Goal: Transaction & Acquisition: Download file/media

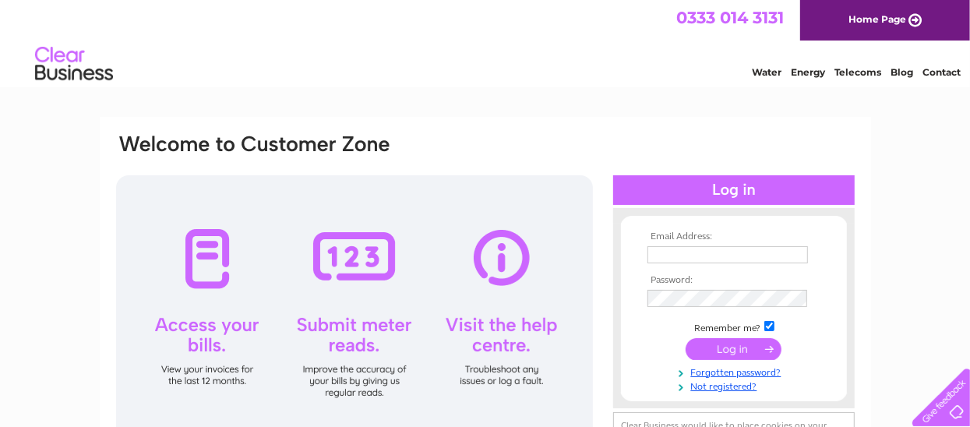
type input "yingtao788@gmail.com"
click at [738, 349] on input "submit" at bounding box center [733, 349] width 96 height 22
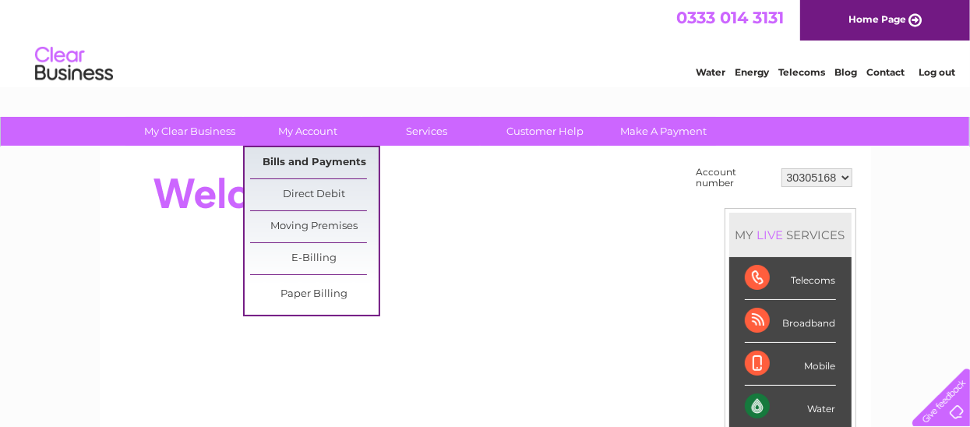
click at [315, 164] on link "Bills and Payments" at bounding box center [314, 162] width 129 height 31
click at [315, 158] on link "Bills and Payments" at bounding box center [314, 162] width 129 height 31
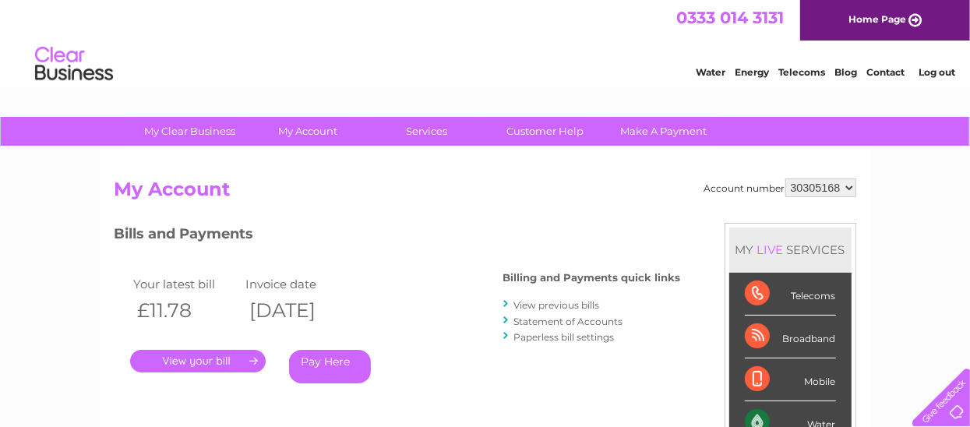
click at [561, 305] on link "View previous bills" at bounding box center [557, 305] width 86 height 12
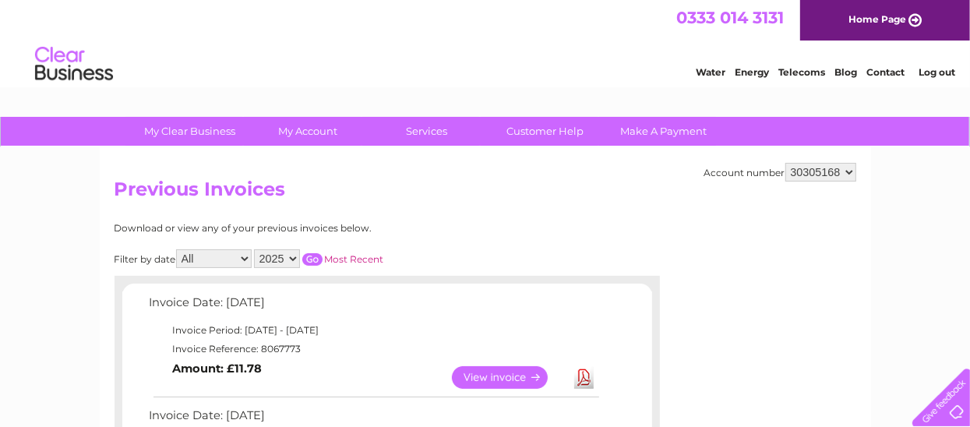
click at [285, 259] on select "2025 2024" at bounding box center [277, 258] width 46 height 19
select select "2024"
click at [255, 249] on select "2025 2024" at bounding box center [277, 258] width 46 height 19
click at [350, 260] on link "Most Recent" at bounding box center [354, 259] width 59 height 12
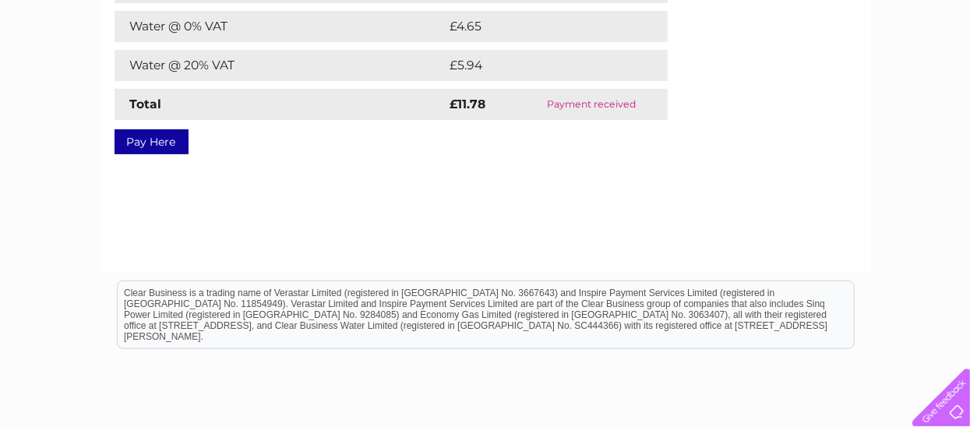
scroll to position [78, 0]
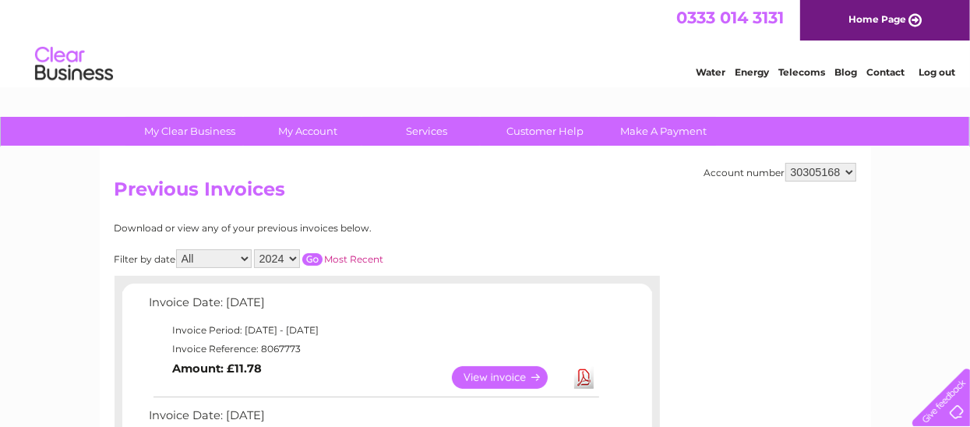
click at [310, 259] on input "button" at bounding box center [312, 259] width 20 height 12
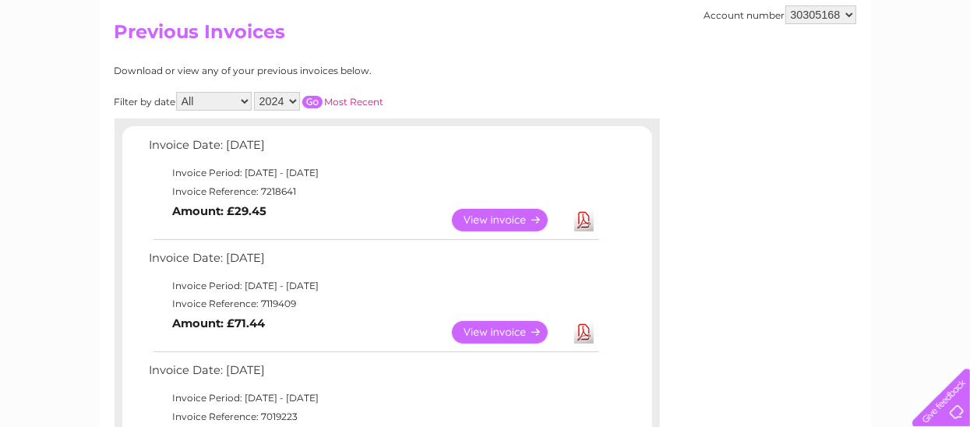
scroll to position [155, 0]
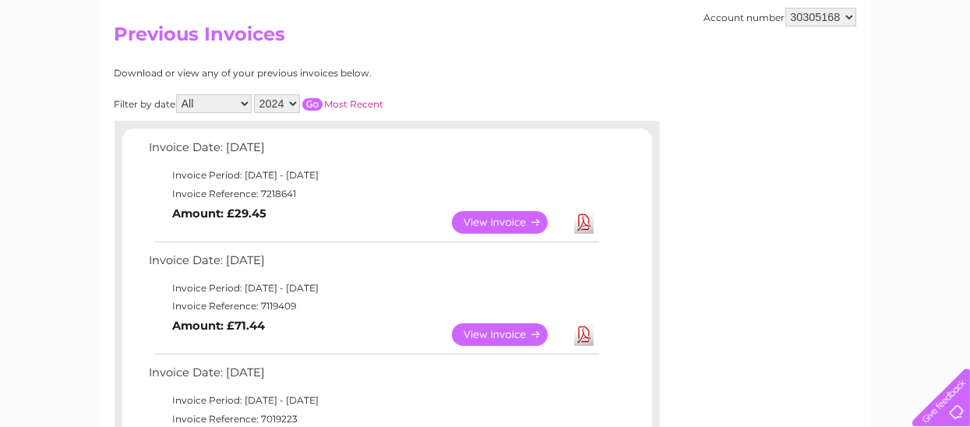
click at [278, 104] on select "2025 2024" at bounding box center [277, 103] width 46 height 19
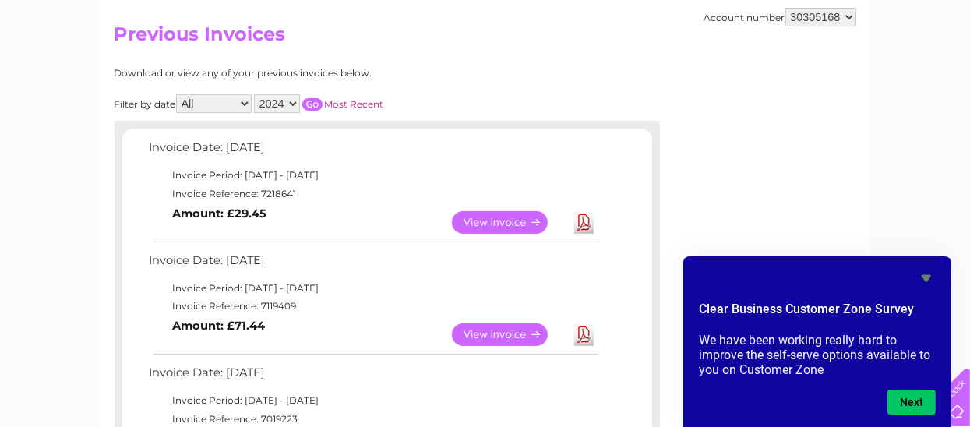
click at [255, 94] on select "2025 2024" at bounding box center [277, 103] width 46 height 19
click at [316, 103] on input "button" at bounding box center [312, 104] width 20 height 12
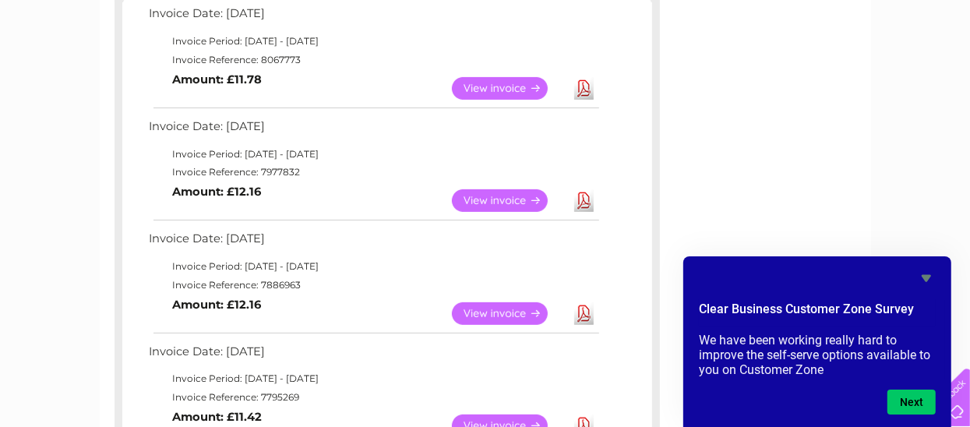
scroll to position [311, 0]
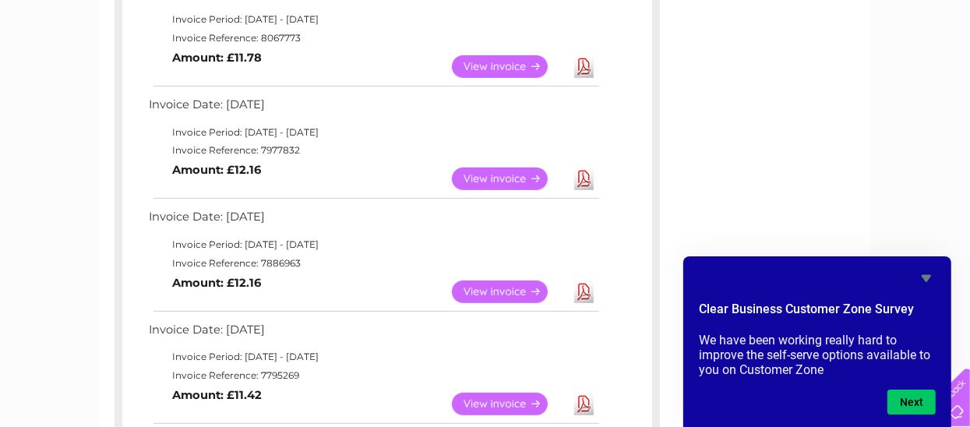
click at [586, 65] on link "Download" at bounding box center [583, 66] width 19 height 23
click at [584, 294] on link "Download" at bounding box center [583, 291] width 19 height 23
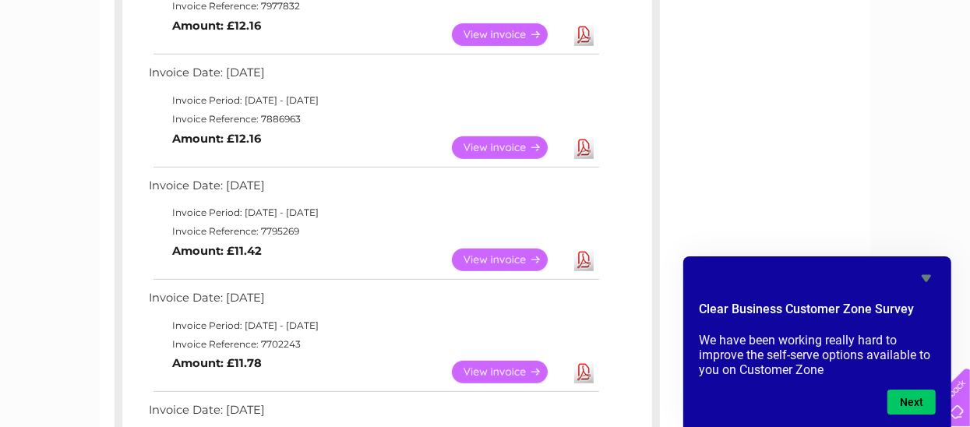
scroll to position [467, 0]
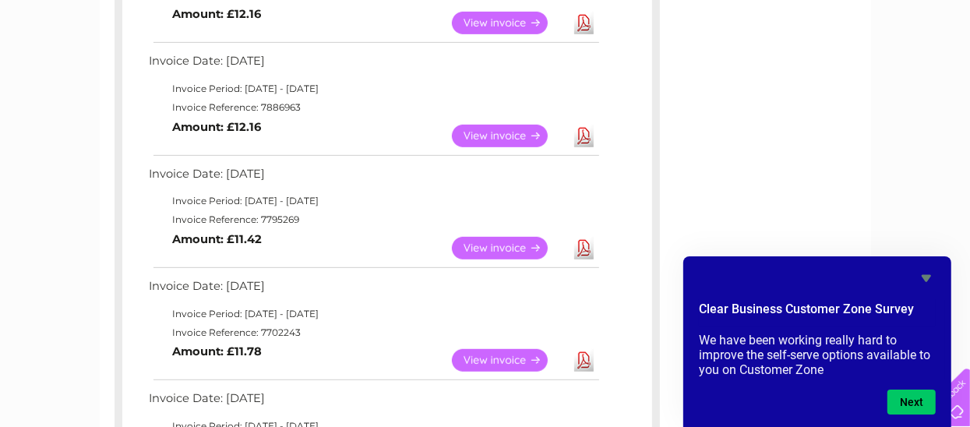
click at [583, 358] on link "Download" at bounding box center [583, 360] width 19 height 23
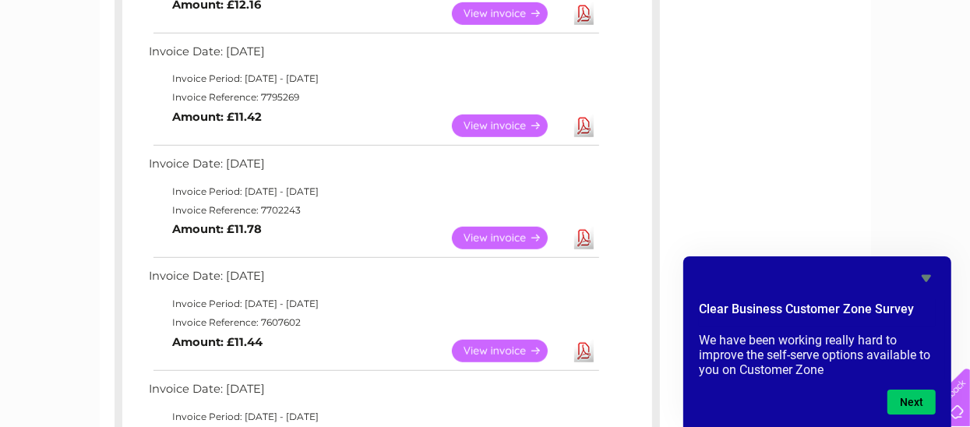
scroll to position [622, 0]
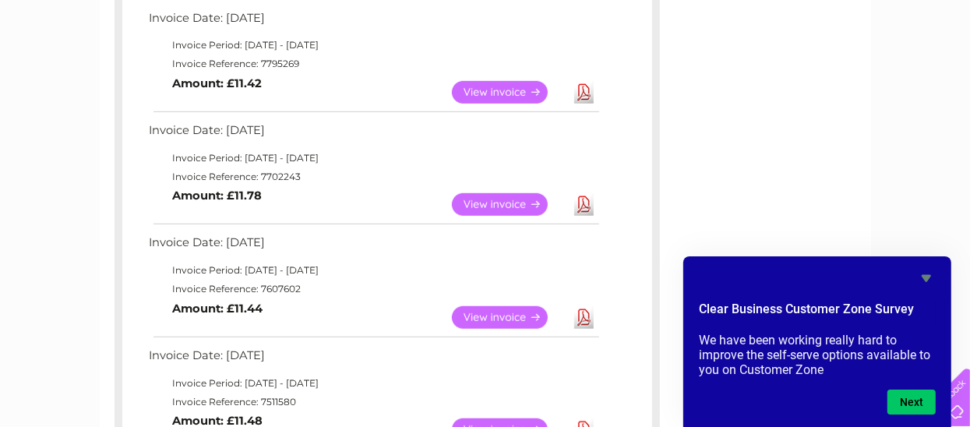
click at [583, 318] on link "Download" at bounding box center [583, 317] width 19 height 23
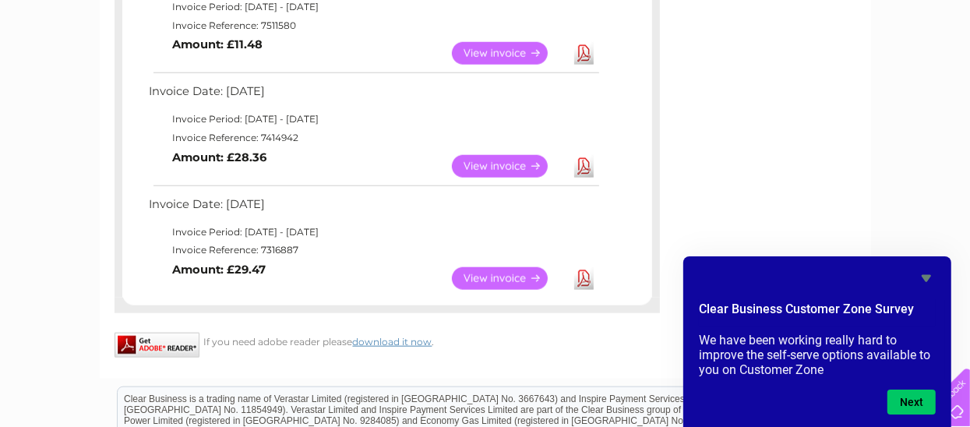
scroll to position [1013, 0]
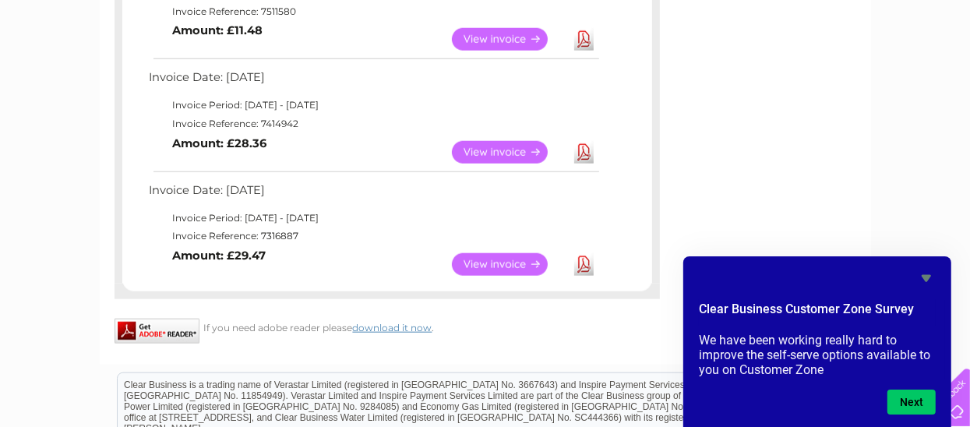
click at [580, 262] on link "Download" at bounding box center [583, 264] width 19 height 23
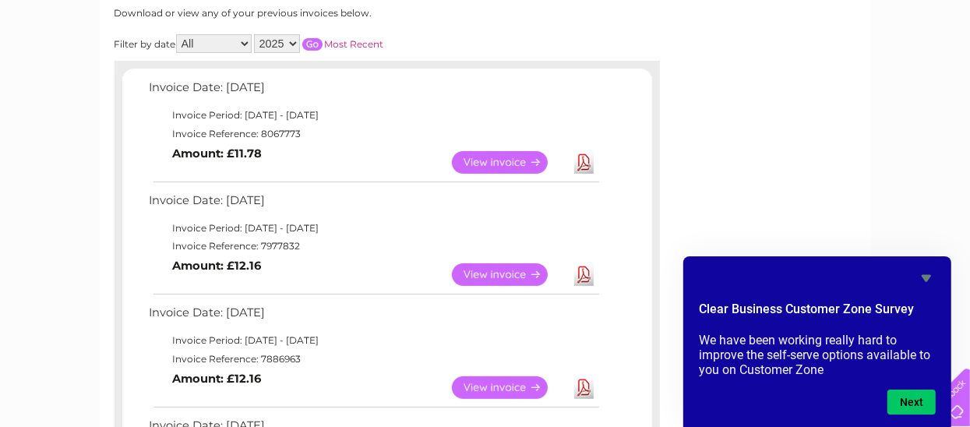
scroll to position [214, 0]
click at [215, 44] on select "All January February March April May June July August September October Novembe…" at bounding box center [214, 44] width 76 height 19
click at [292, 42] on select "2025 2024" at bounding box center [277, 44] width 46 height 19
click at [255, 35] on select "2025 2024" at bounding box center [277, 44] width 46 height 19
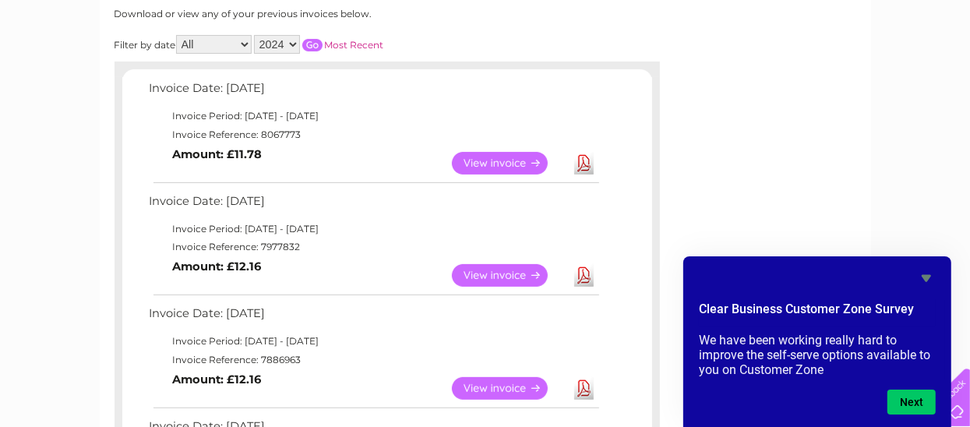
click at [317, 47] on input "button" at bounding box center [312, 45] width 20 height 12
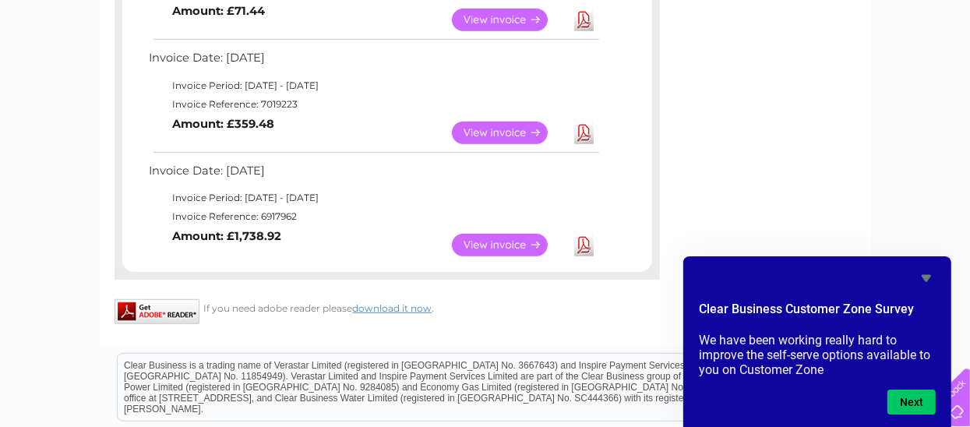
scroll to position [526, 0]
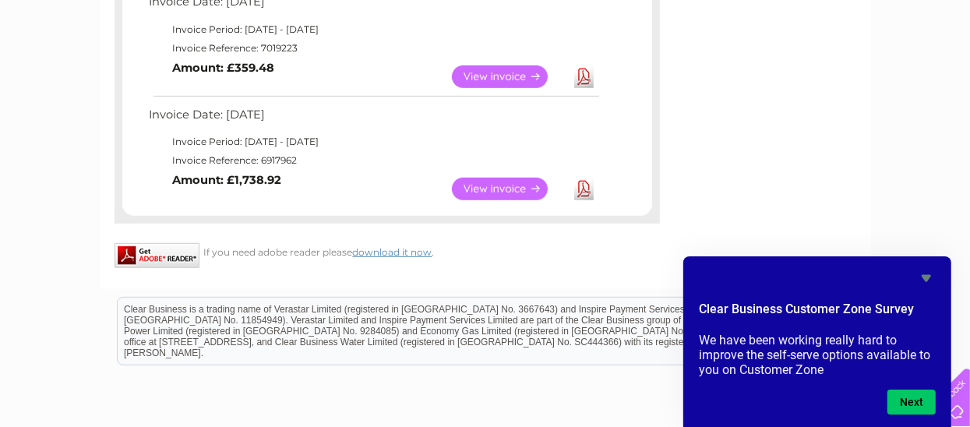
click at [581, 187] on link "Download" at bounding box center [583, 189] width 19 height 23
click at [585, 76] on link "Download" at bounding box center [583, 76] width 19 height 23
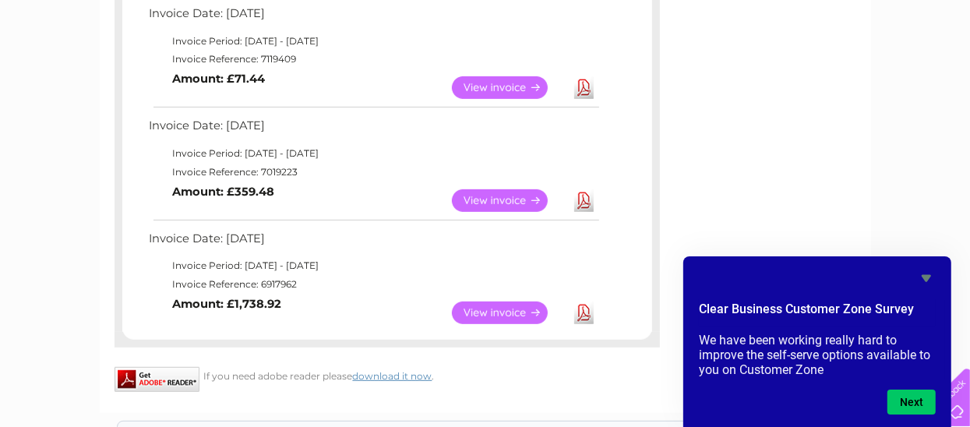
scroll to position [370, 0]
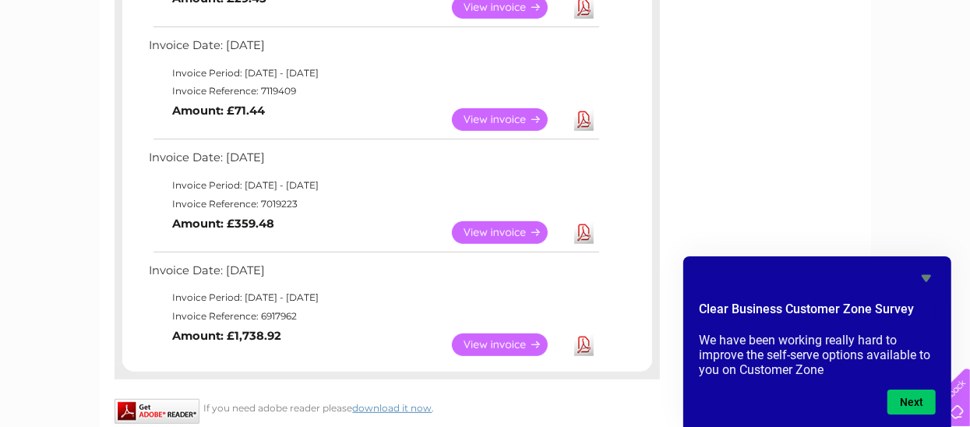
click at [588, 121] on link "Download" at bounding box center [583, 119] width 19 height 23
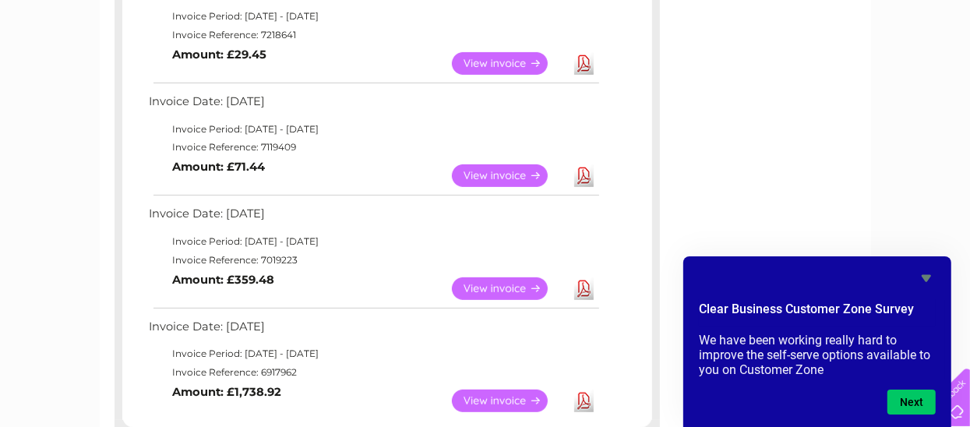
scroll to position [292, 0]
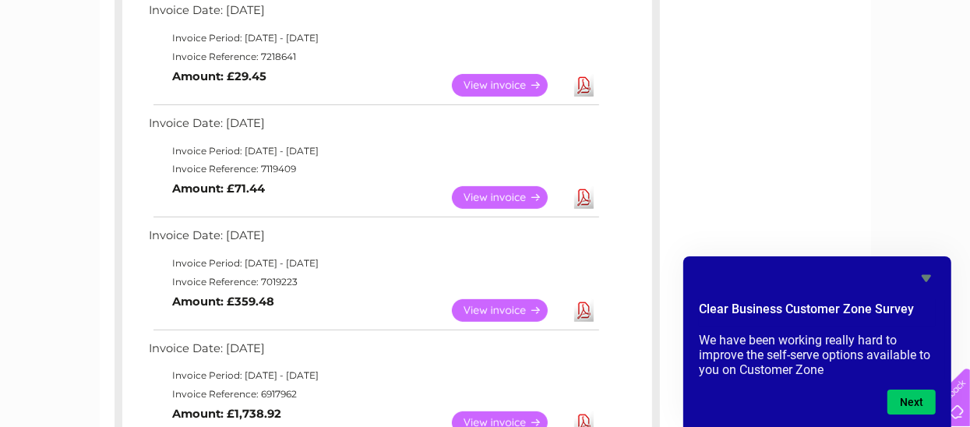
click at [587, 84] on link "Download" at bounding box center [583, 85] width 19 height 23
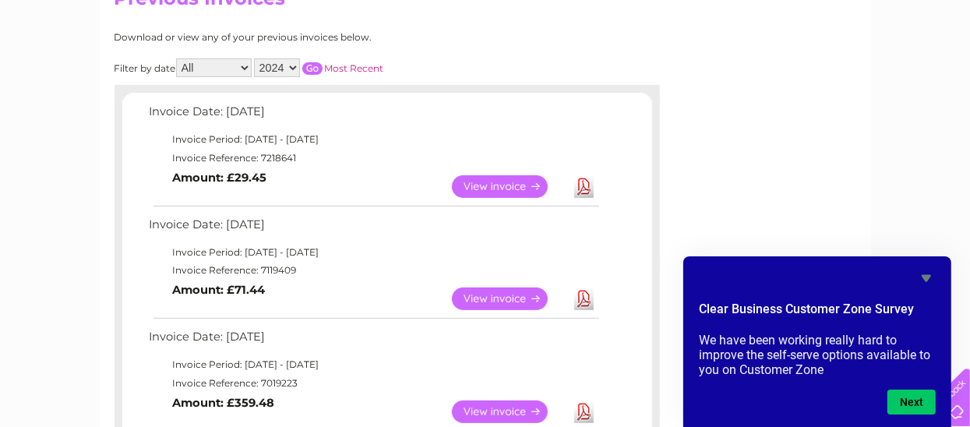
scroll to position [136, 0]
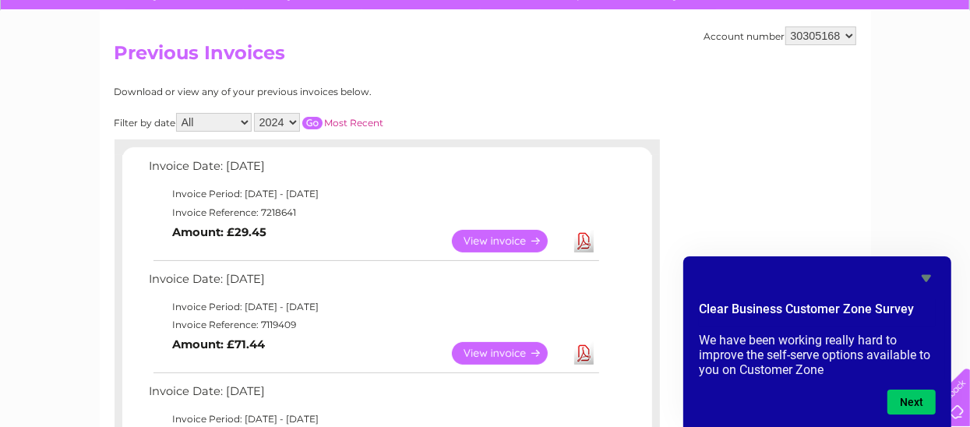
drag, startPoint x: 952, startPoint y: 52, endPoint x: 953, endPoint y: 41, distance: 11.0
click at [280, 120] on select "2025 2024" at bounding box center [277, 122] width 46 height 19
select select "2025"
click at [255, 113] on select "2025 2024" at bounding box center [277, 122] width 46 height 19
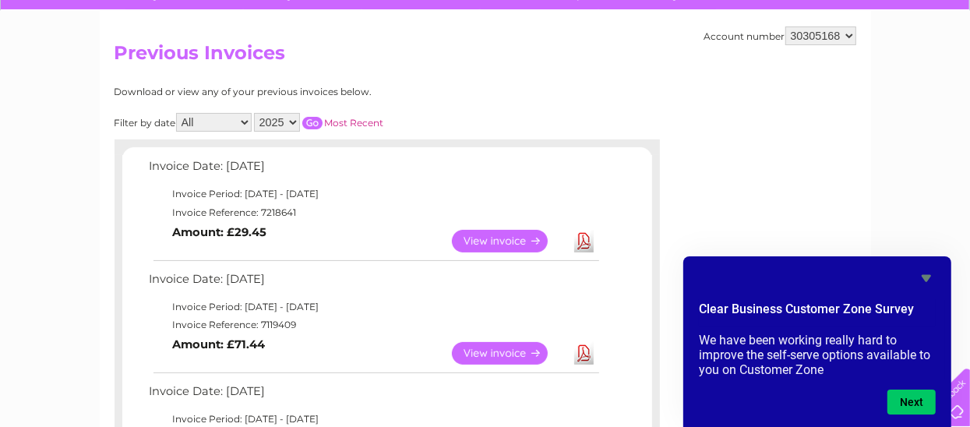
click at [307, 119] on input "button" at bounding box center [312, 123] width 20 height 12
click at [580, 236] on link "Download" at bounding box center [583, 241] width 19 height 23
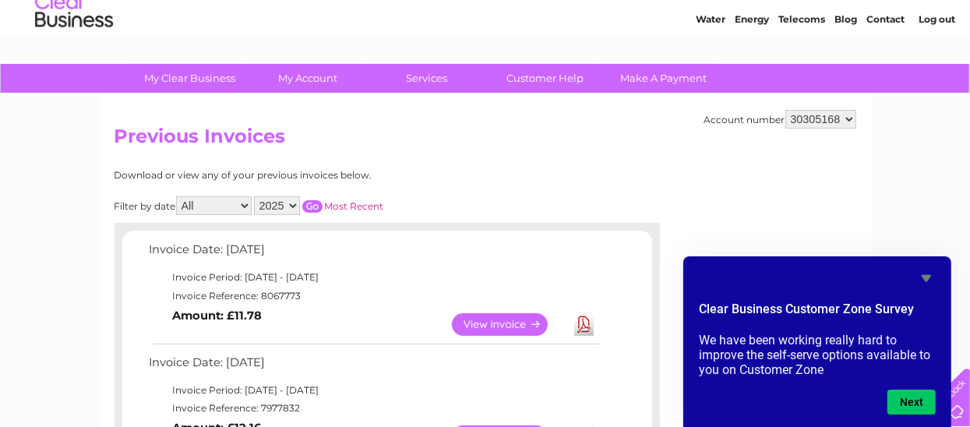
scroll to position [0, 0]
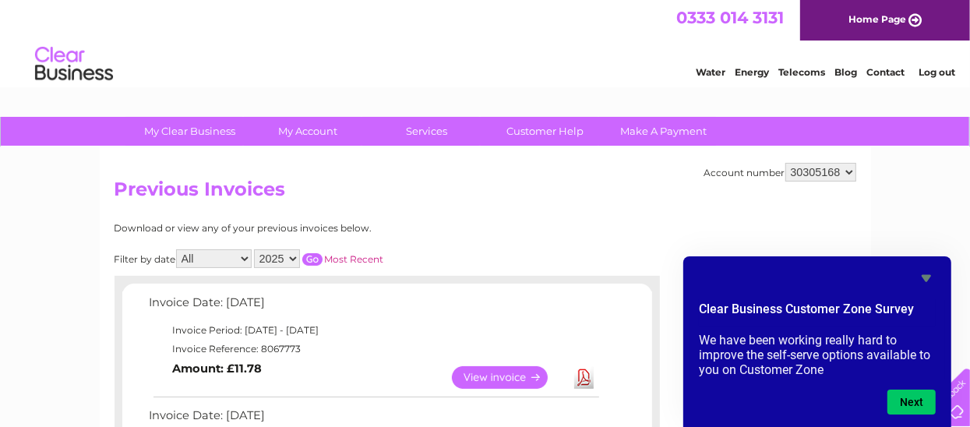
click at [932, 72] on link "Log out" at bounding box center [936, 72] width 37 height 12
